Goal: Information Seeking & Learning: Learn about a topic

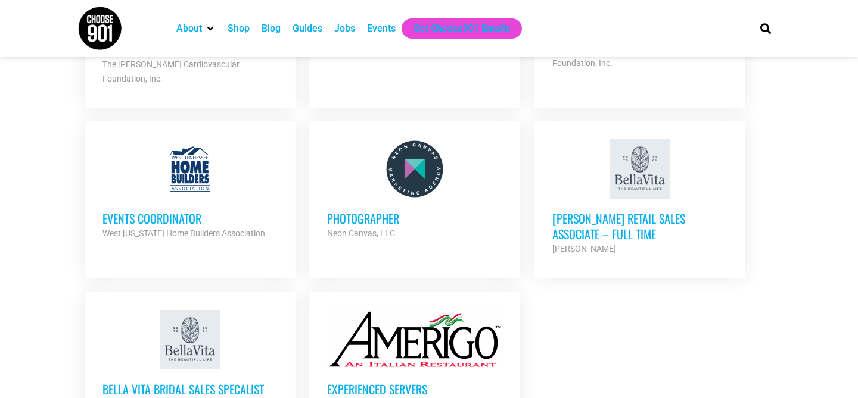
scroll to position [1292, 0]
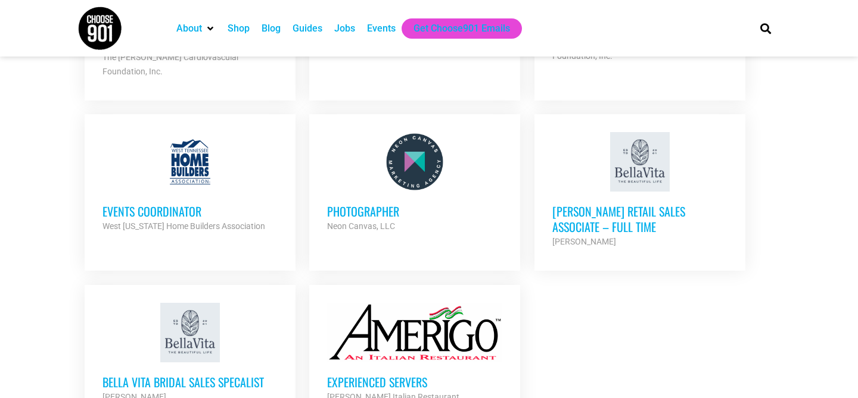
click at [366, 204] on h3 "Photographer" at bounding box center [414, 211] width 175 height 15
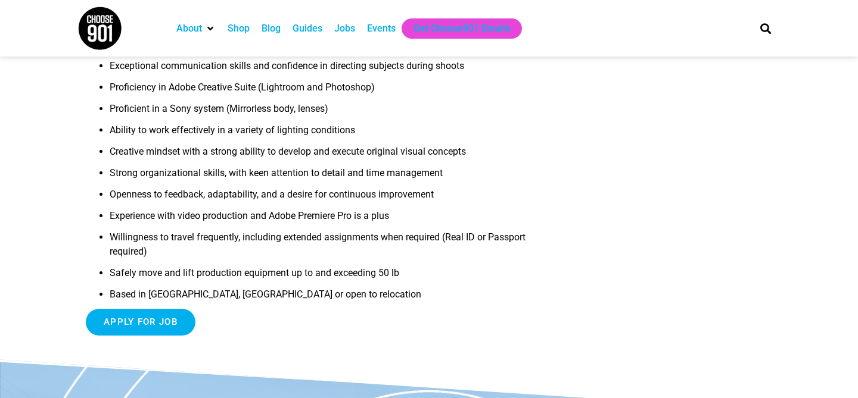
scroll to position [465, 0]
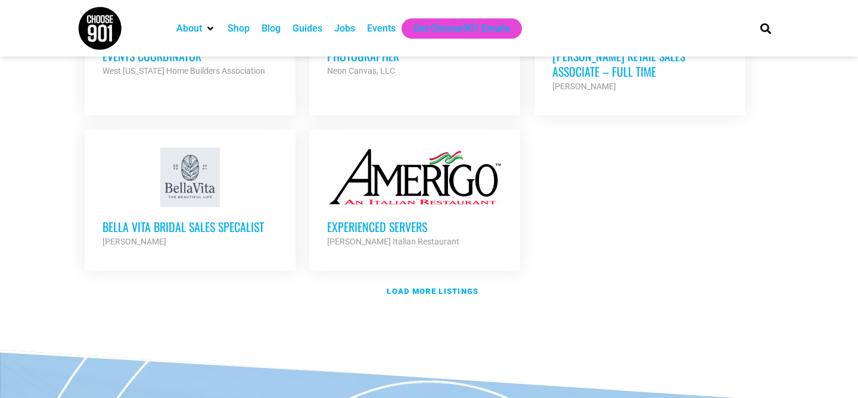
scroll to position [1506, 0]
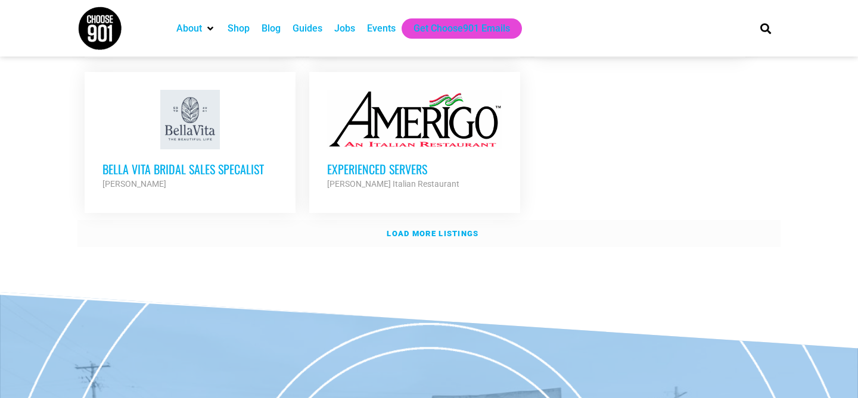
click at [412, 229] on strong "Load more listings" at bounding box center [433, 233] width 92 height 9
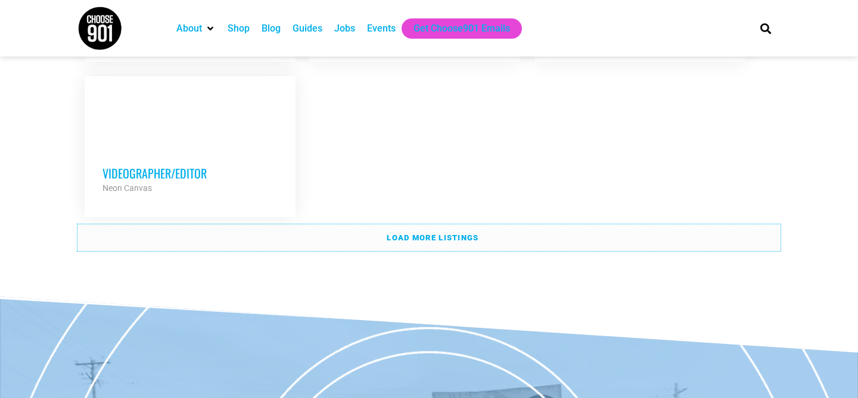
scroll to position [2671, 0]
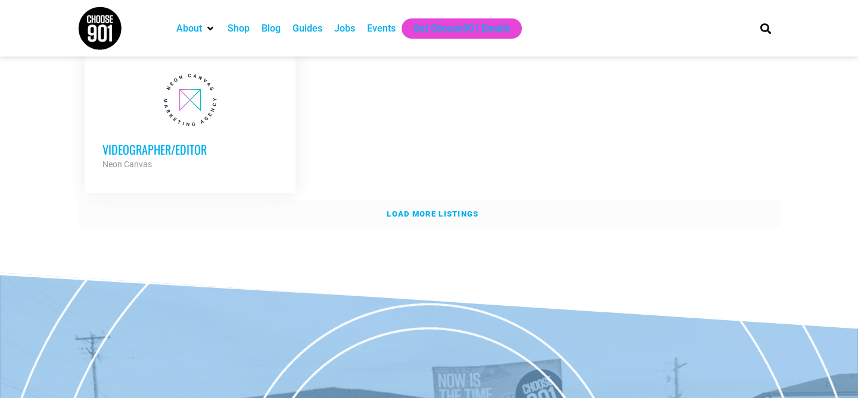
click at [477, 210] on strong "Load more listings" at bounding box center [433, 214] width 92 height 9
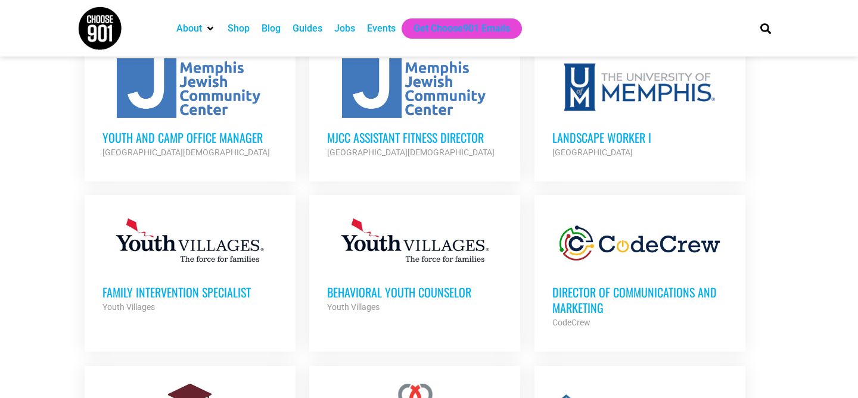
scroll to position [680, 0]
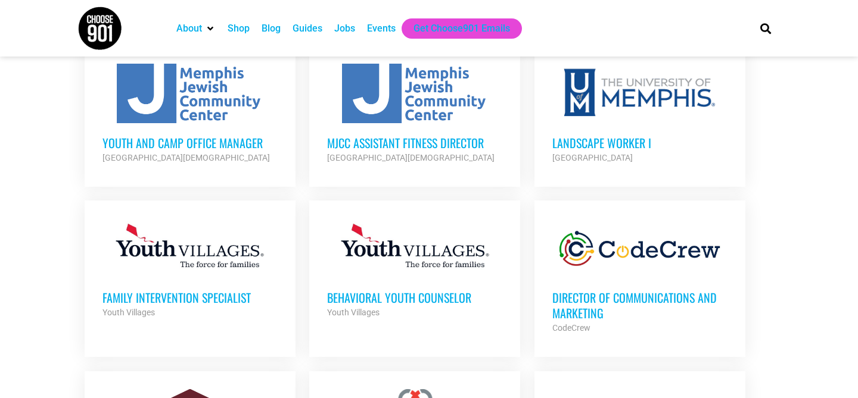
click at [574, 302] on h3 "Director of Communications and Marketing" at bounding box center [639, 305] width 175 height 31
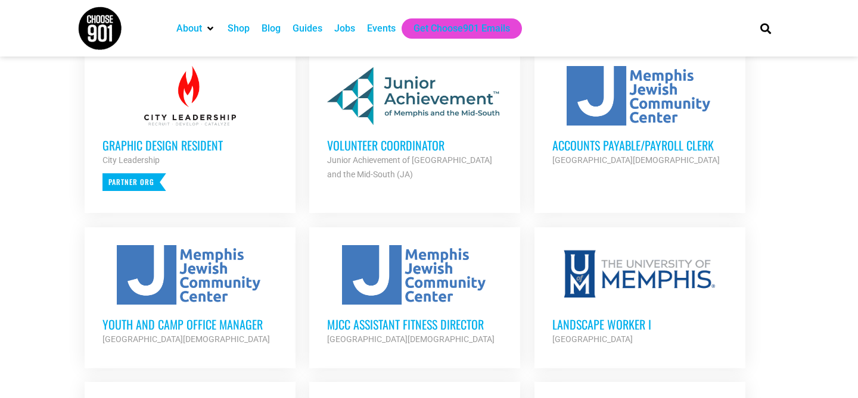
scroll to position [501, 0]
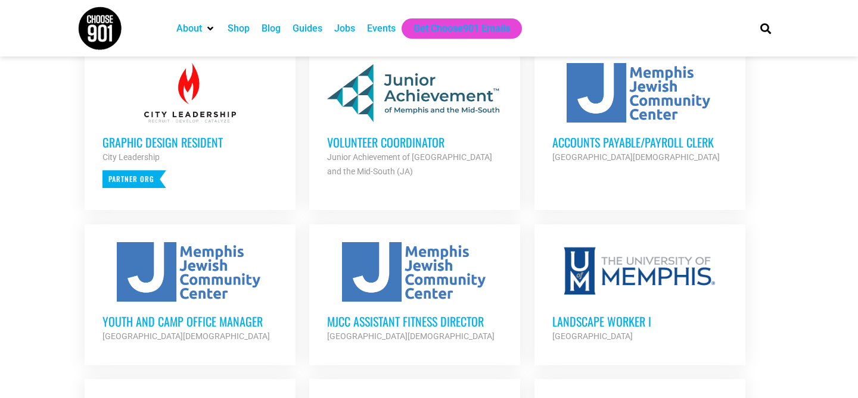
click at [200, 144] on h3 "Graphic Design Resident" at bounding box center [189, 142] width 175 height 15
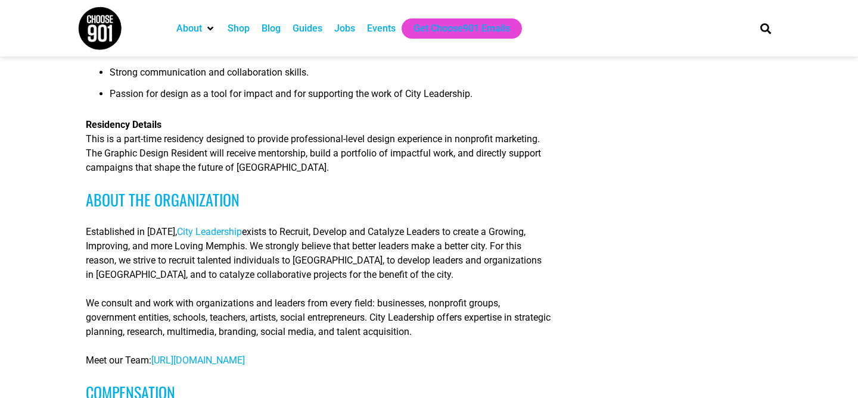
scroll to position [588, 0]
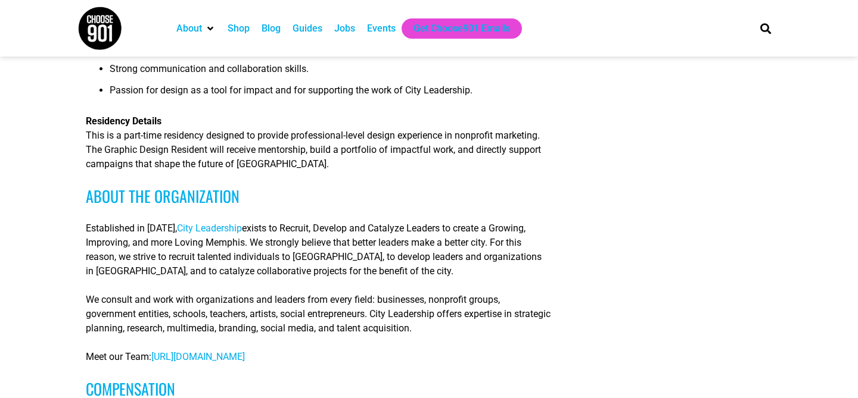
click at [207, 363] on span "https://www.cityleadership.org/whoweare" at bounding box center [197, 356] width 93 height 11
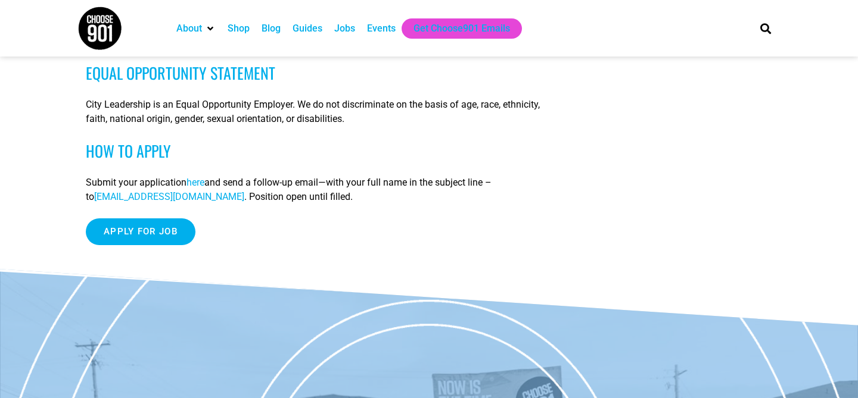
scroll to position [1048, 0]
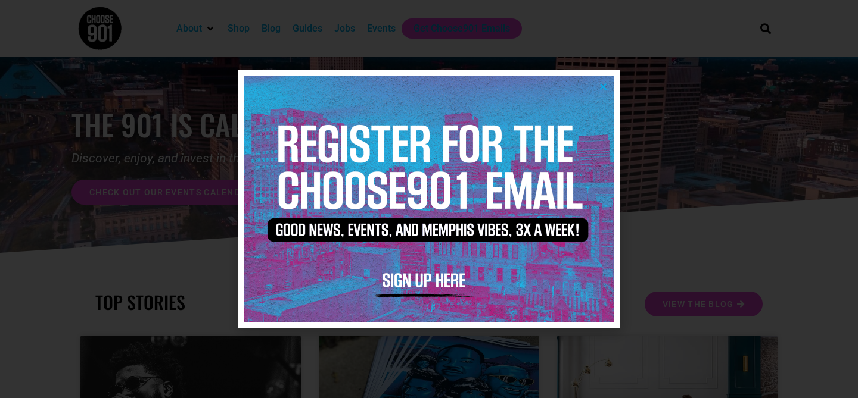
click at [603, 82] on icon "Close" at bounding box center [603, 86] width 9 height 9
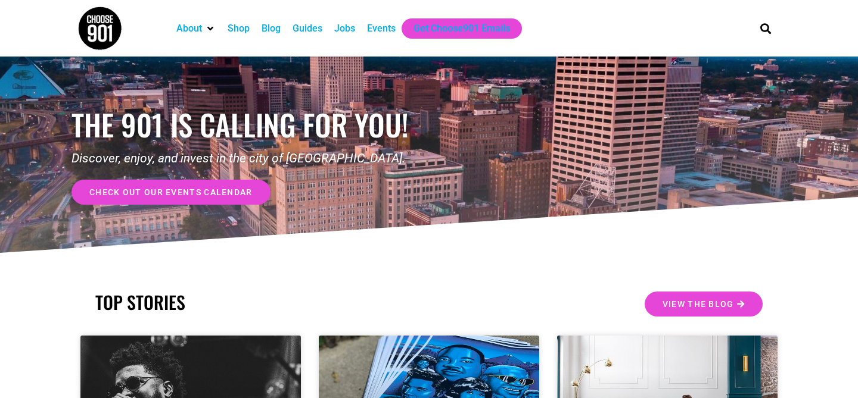
click at [382, 33] on div "Events" at bounding box center [381, 28] width 29 height 14
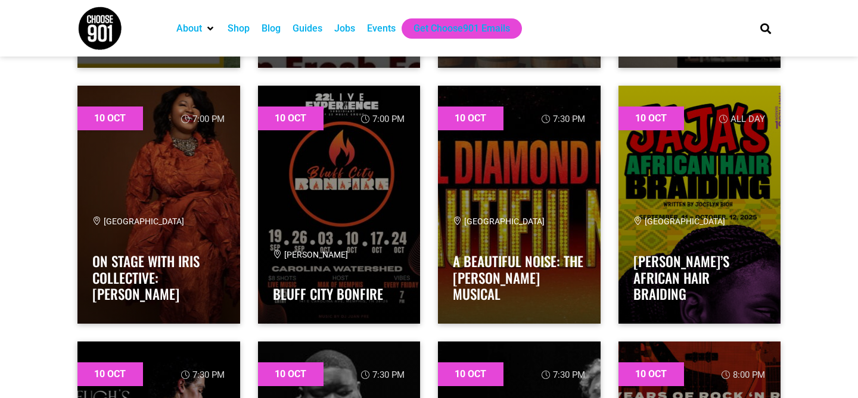
scroll to position [5773, 0]
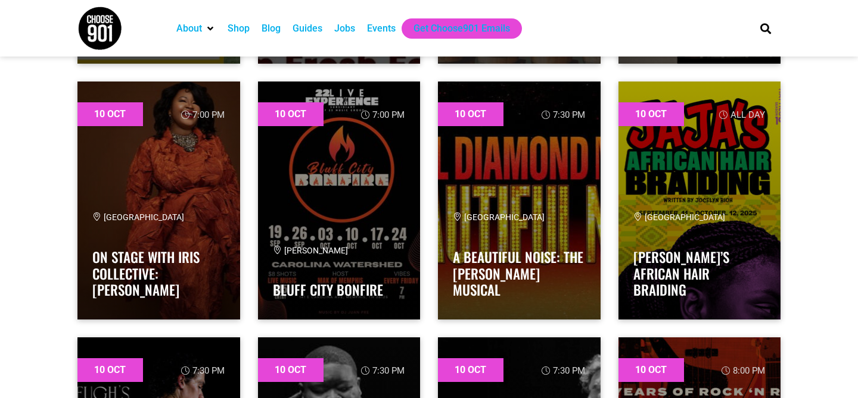
click at [345, 28] on div "Jobs" at bounding box center [344, 28] width 21 height 14
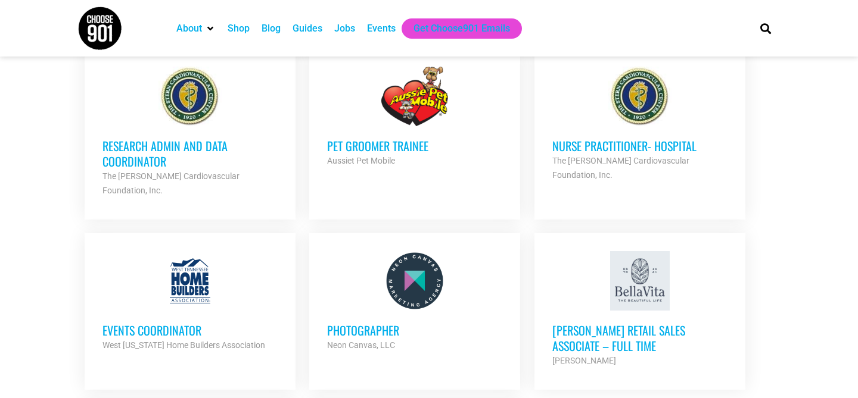
scroll to position [1154, 0]
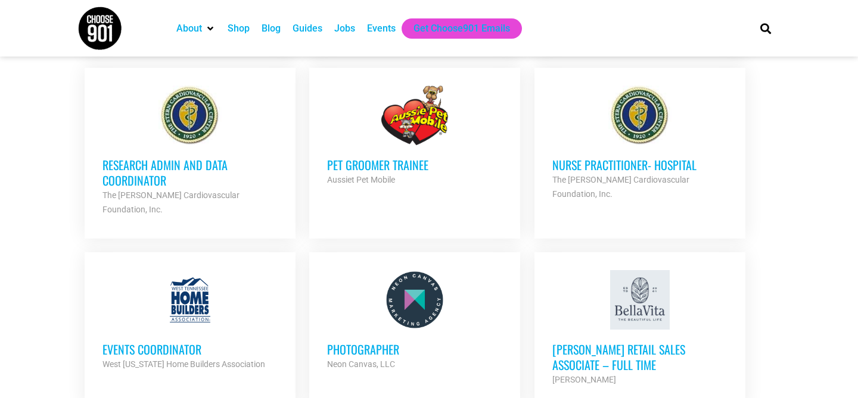
click at [427, 278] on div at bounding box center [414, 300] width 175 height 60
